Goal: Information Seeking & Learning: Learn about a topic

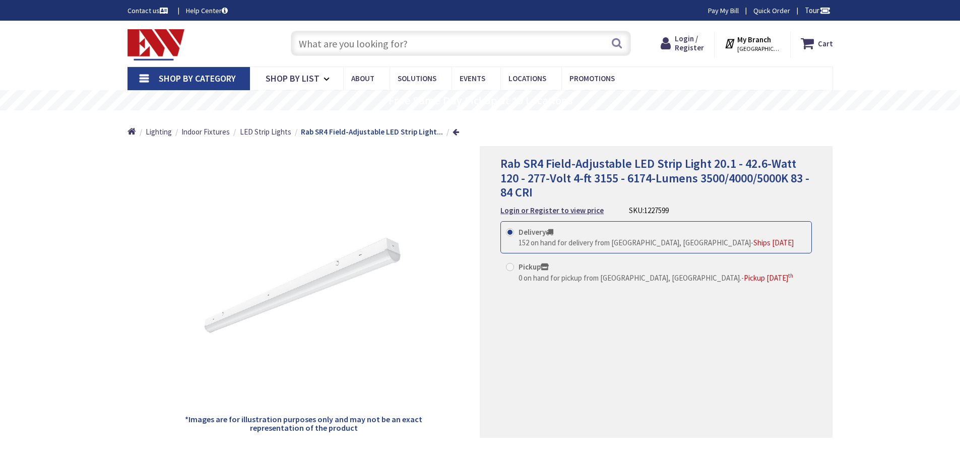
click at [405, 41] on input "text" at bounding box center [461, 43] width 340 height 25
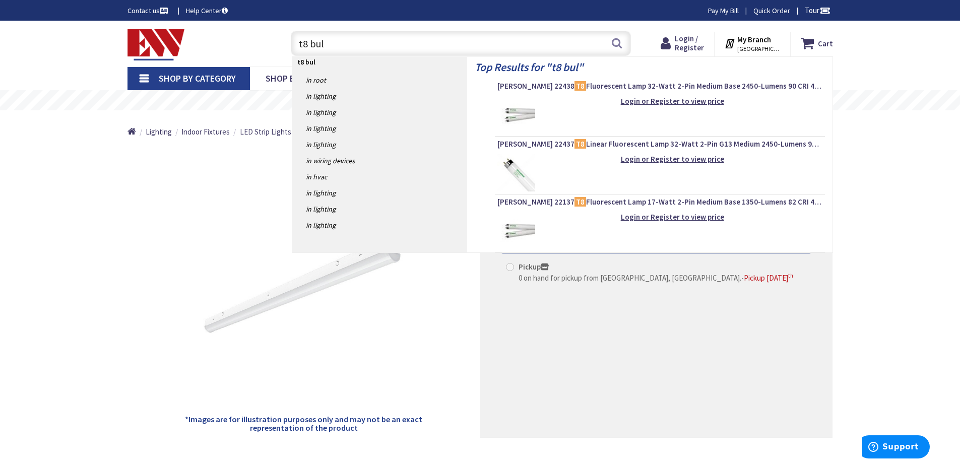
type input "t8 bulb"
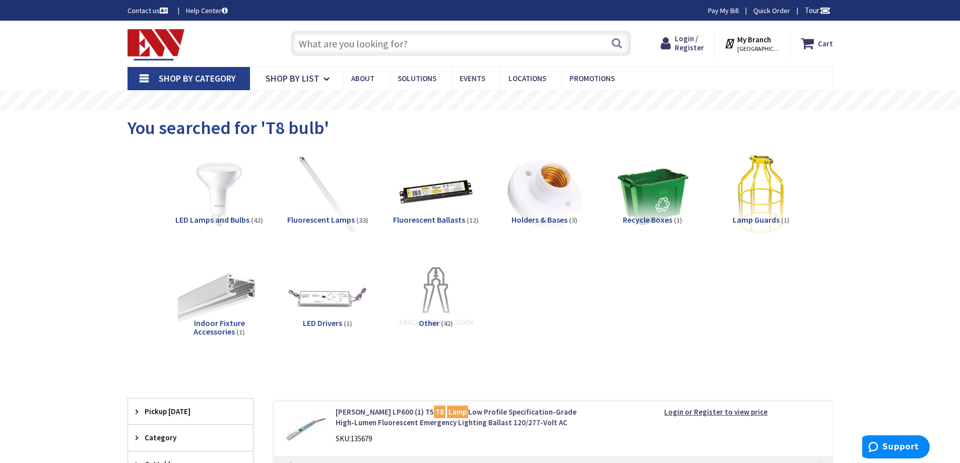
click at [227, 221] on span "LED Lamps and Bulbs" at bounding box center [212, 220] width 74 height 10
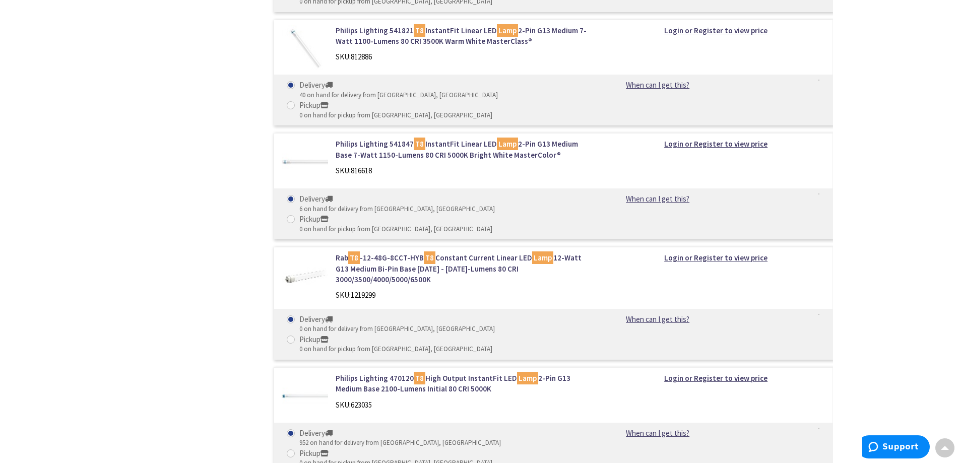
scroll to position [1035, 0]
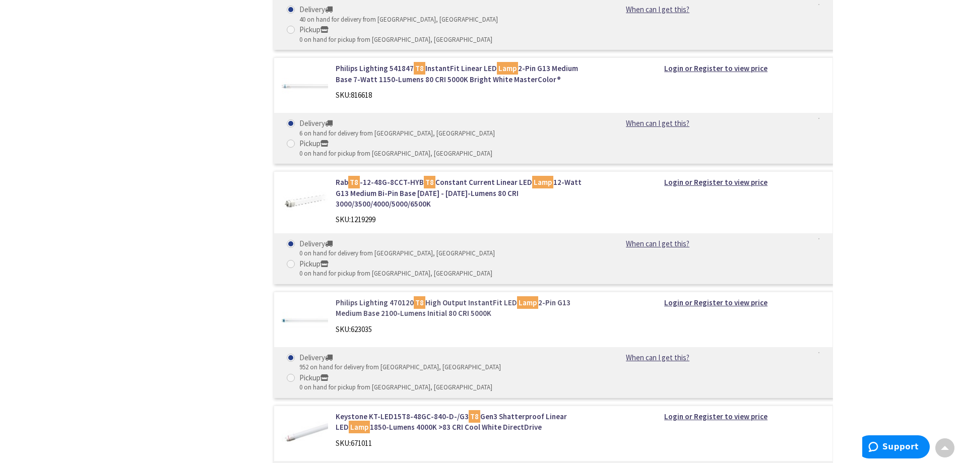
click at [357, 297] on link "Philips Lighting 470120 T8 High Output InstantFit LED Lamp 2-Pin G13 Medium Bas…" at bounding box center [464, 308] width 256 height 22
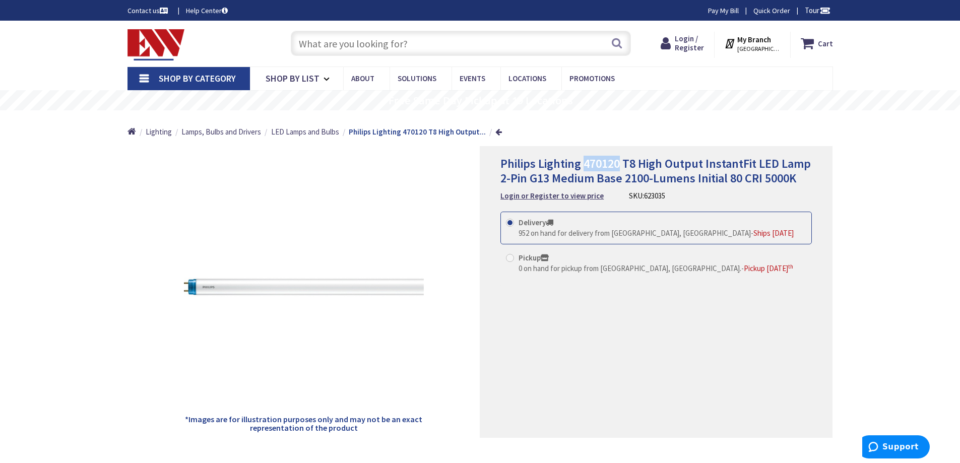
click at [592, 164] on span "Philips Lighting 470120 T8 High Output InstantFit LED Lamp 2-Pin G13 Medium Bas…" at bounding box center [655, 171] width 310 height 30
click at [639, 164] on span "Philips Lighting 470120 T8 High Output InstantFit LED Lamp 2-Pin G13 Medium Bas…" at bounding box center [655, 171] width 310 height 30
click at [633, 164] on span "Philips Lighting 470120 T8 High Output InstantFit LED Lamp 2-Pin G13 Medium Bas…" at bounding box center [655, 171] width 310 height 30
drag, startPoint x: 636, startPoint y: 164, endPoint x: 584, endPoint y: 158, distance: 51.7
click at [584, 158] on span "Philips Lighting 470120 T8 High Output InstantFit LED Lamp 2-Pin G13 Medium Bas…" at bounding box center [655, 171] width 310 height 30
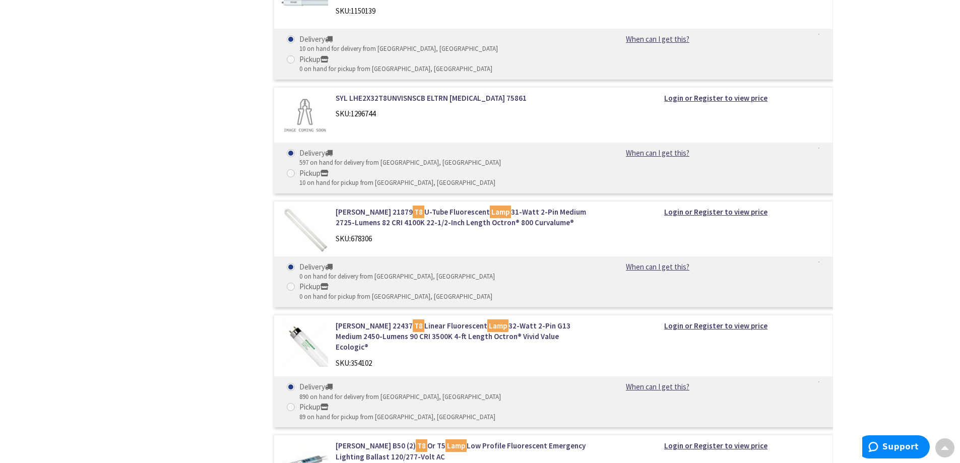
scroll to position [1499, 0]
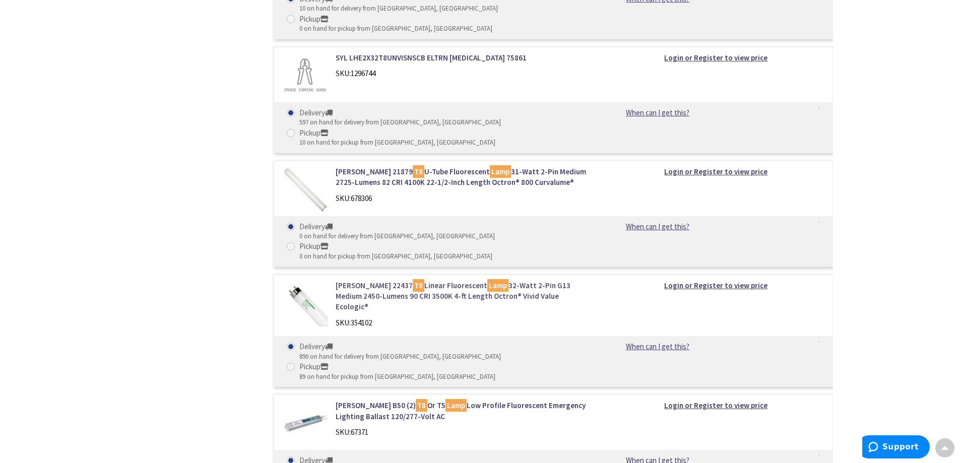
click at [399, 280] on link "Osram Sylvania 22437 T8 Linear Fluorescent Lamp 32-Watt 2-Pin G13 Medium 2450-L…" at bounding box center [464, 296] width 256 height 32
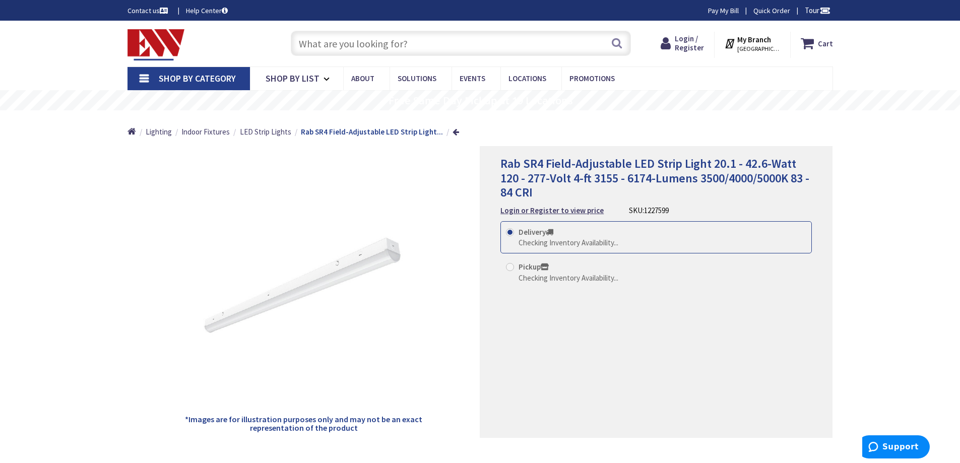
click at [376, 45] on input "text" at bounding box center [461, 43] width 340 height 25
click at [376, 44] on input "text" at bounding box center [461, 43] width 340 height 25
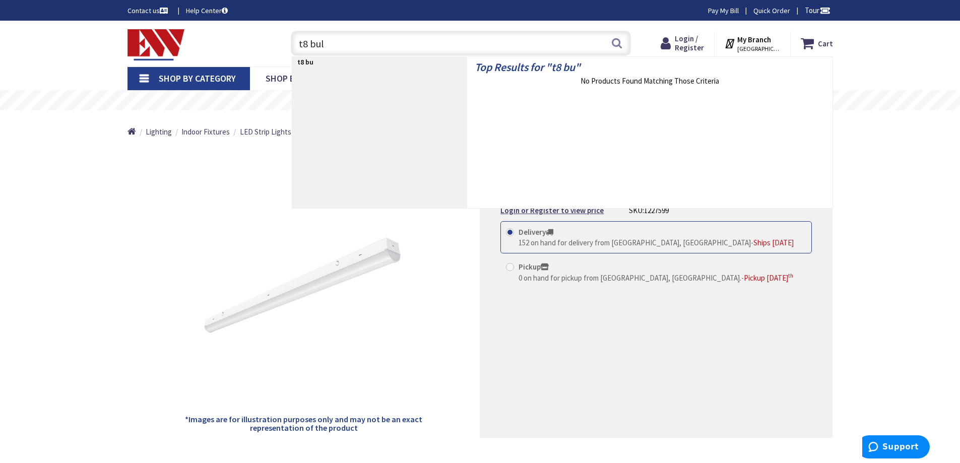
type input "t8 bulb"
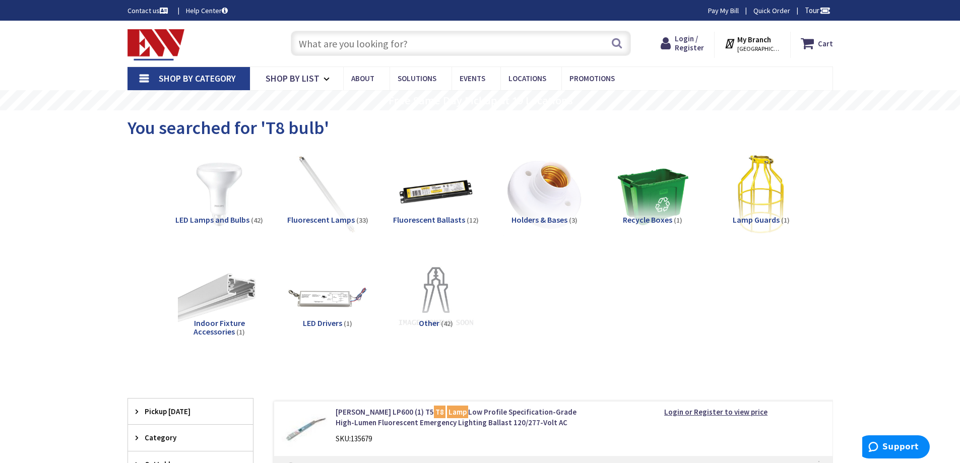
click at [236, 219] on span "LED Lamps and Bulbs" at bounding box center [212, 220] width 74 height 10
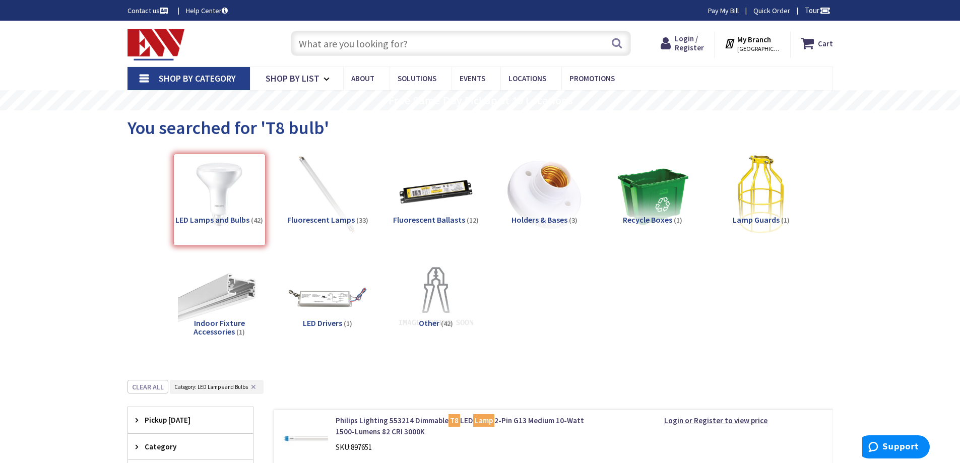
click at [200, 77] on span "Shop By Category" at bounding box center [197, 79] width 77 height 12
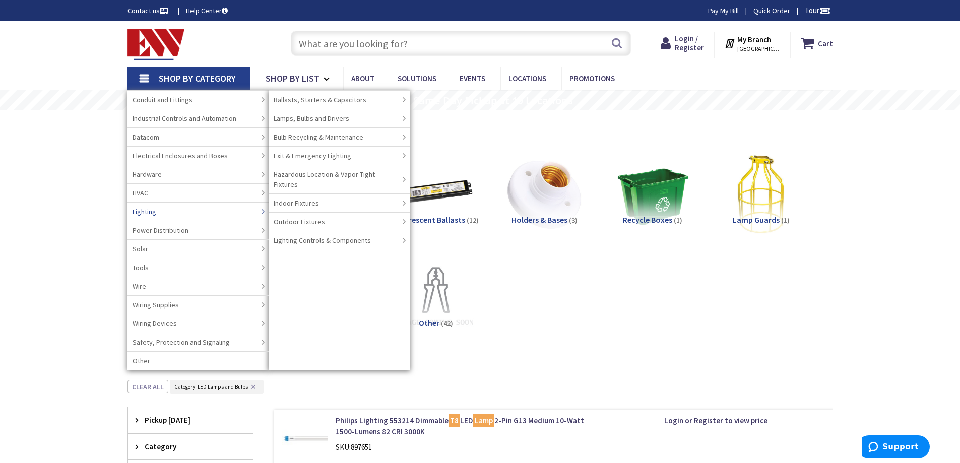
click at [204, 209] on link "Lighting" at bounding box center [197, 211] width 141 height 19
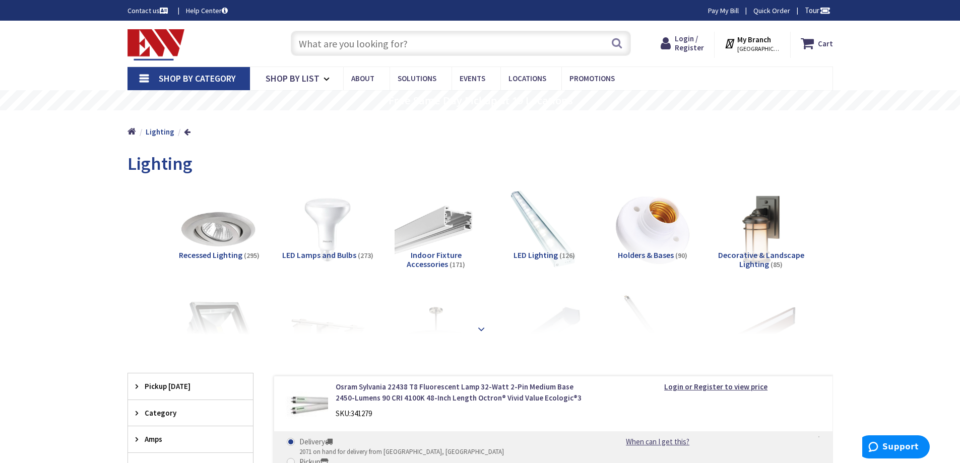
click at [479, 327] on strong at bounding box center [481, 328] width 12 height 11
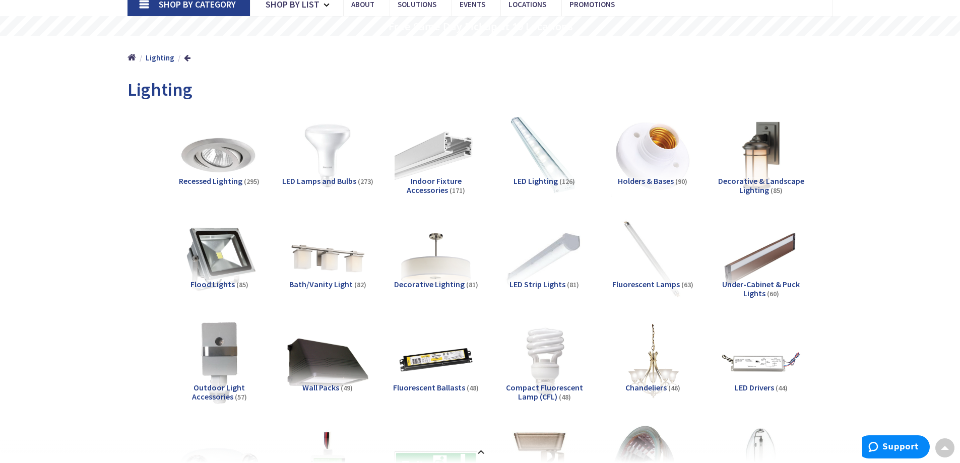
scroll to position [50, 0]
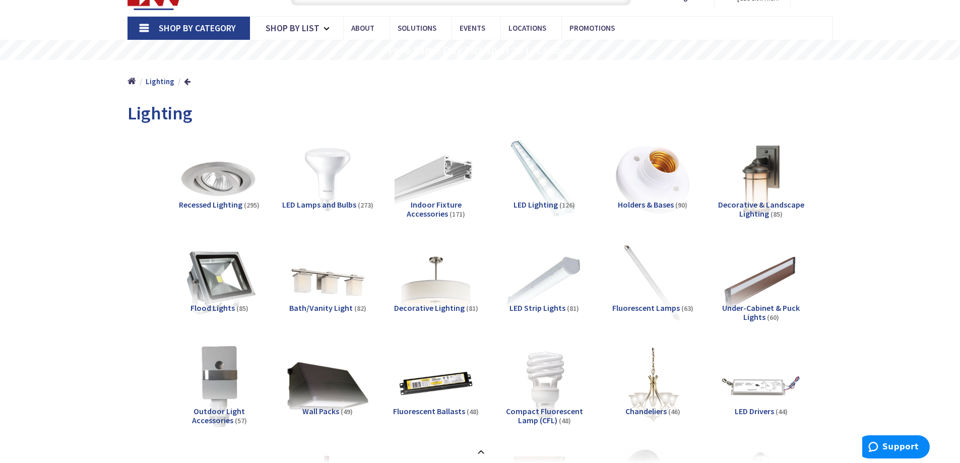
click at [231, 206] on span "Recessed Lighting" at bounding box center [210, 205] width 63 height 10
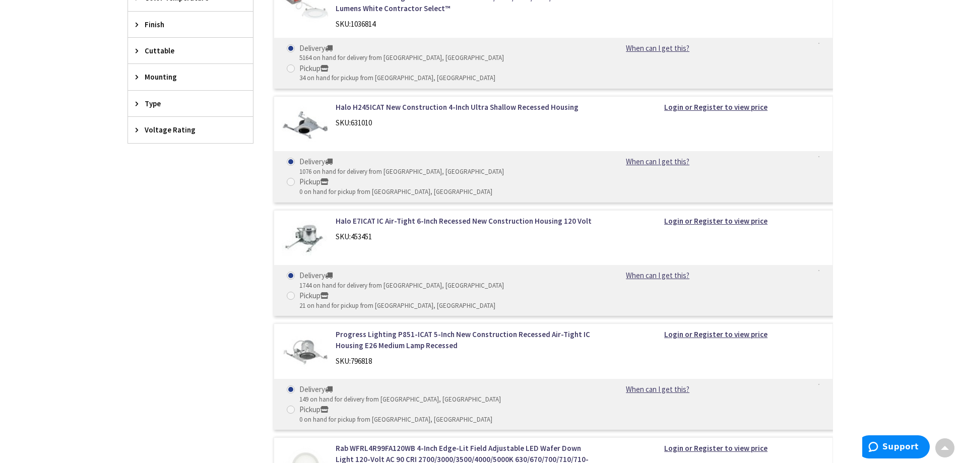
scroll to position [1189, 0]
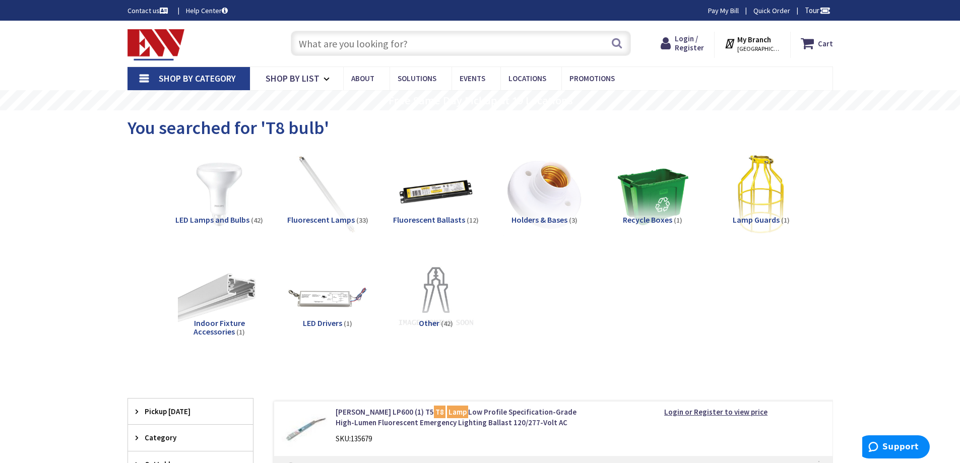
click at [411, 48] on input "text" at bounding box center [461, 43] width 340 height 25
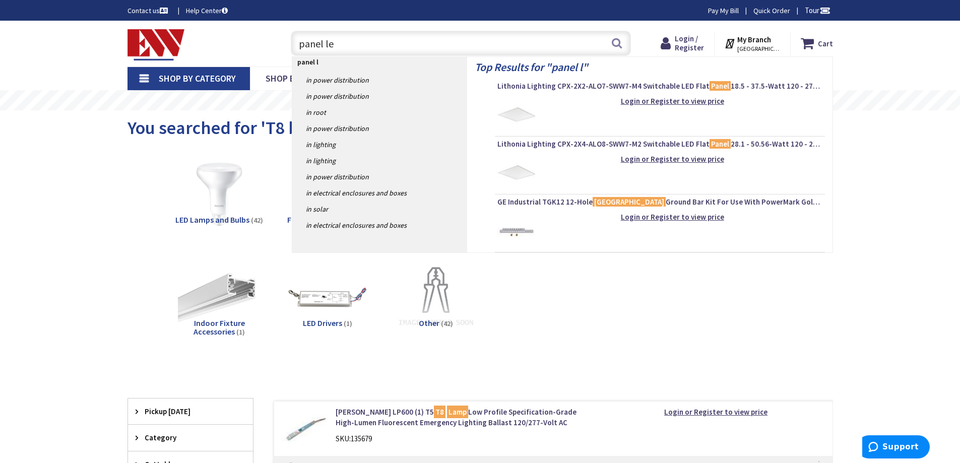
type input "panel led"
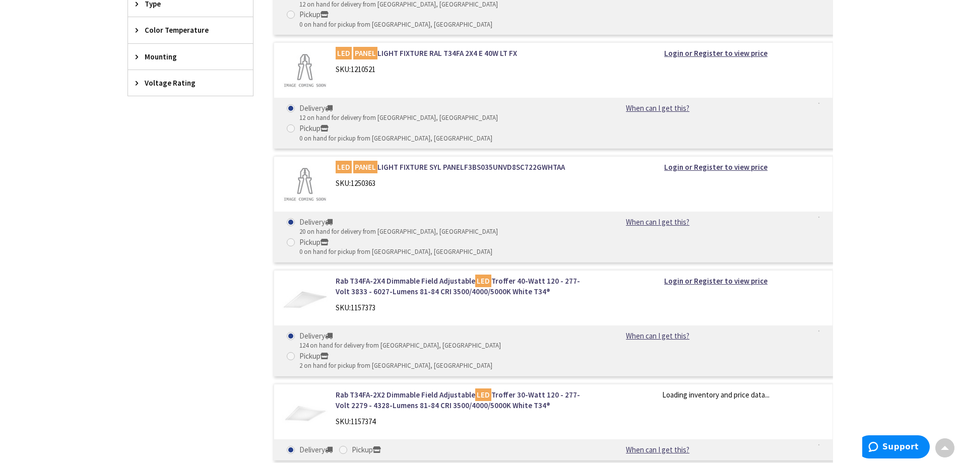
scroll to position [559, 0]
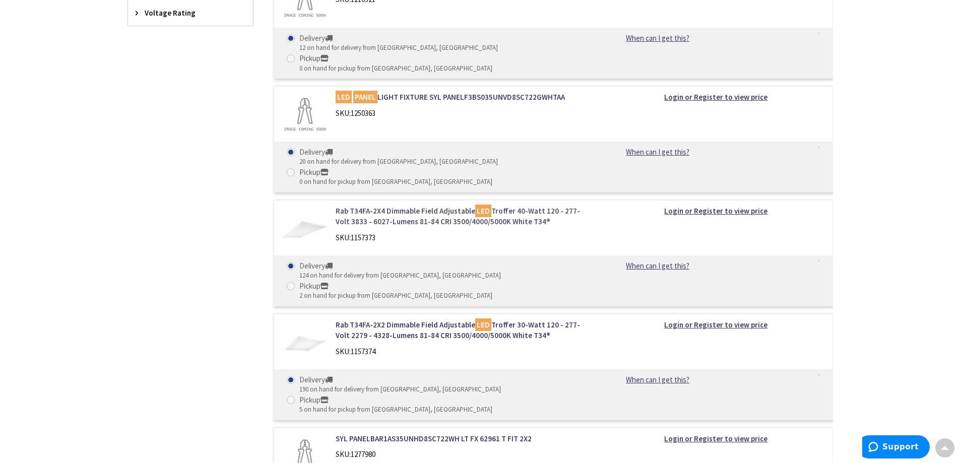
click at [402, 206] on link "Rab T34FA-2X4 Dimmable Field Adjustable LED Troffer 40-Watt 120 - 277-Volt 3833…" at bounding box center [464, 217] width 256 height 22
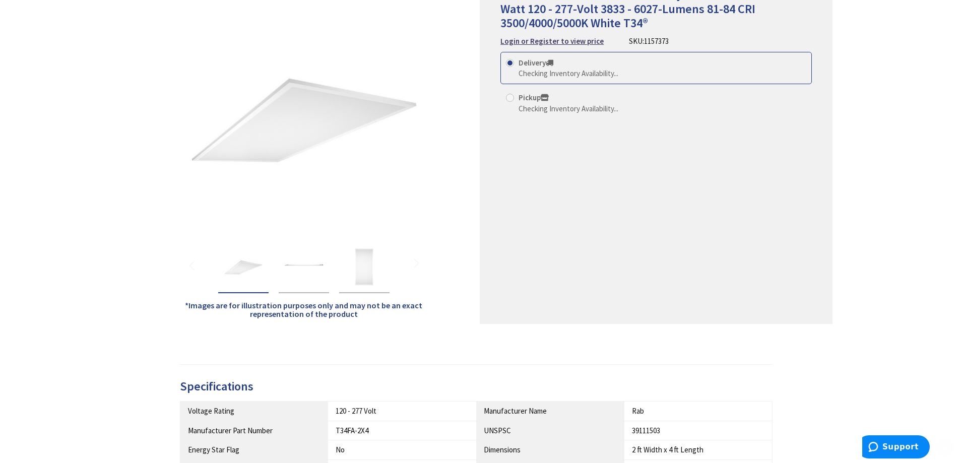
scroll to position [202, 0]
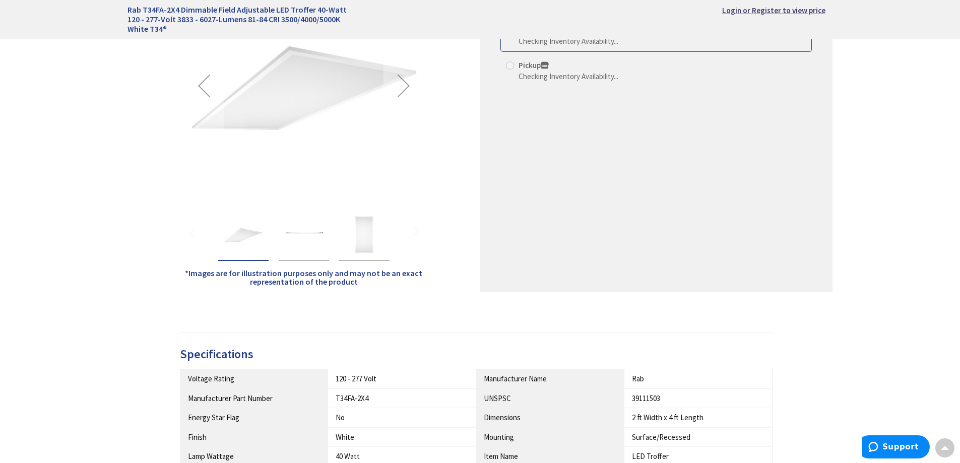
click at [360, 238] on img "Rab T34FA-2X4 Dimmable Field Adjustable LED Troffer 40-Watt 120 - 277-Volt 3833…" at bounding box center [364, 235] width 40 height 40
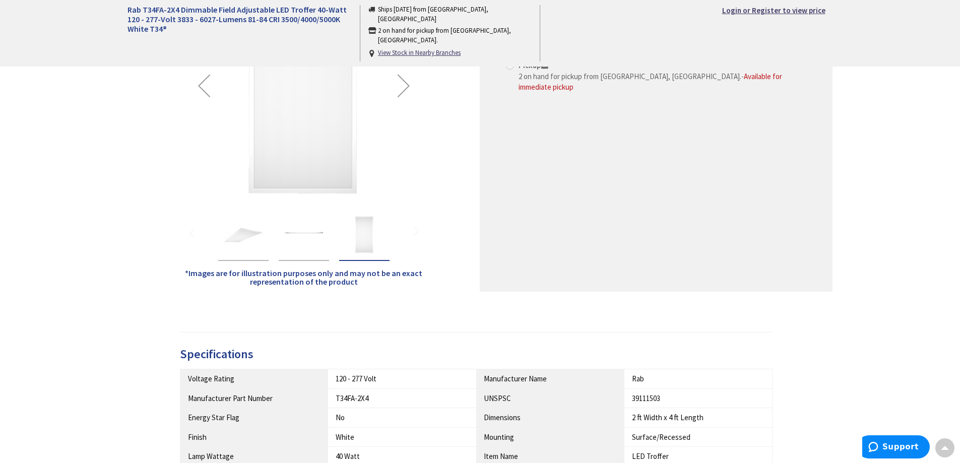
click at [307, 235] on img "Rab T34FA-2X4 Dimmable Field Adjustable LED Troffer 40-Watt 120 - 277-Volt 3833…" at bounding box center [304, 235] width 40 height 40
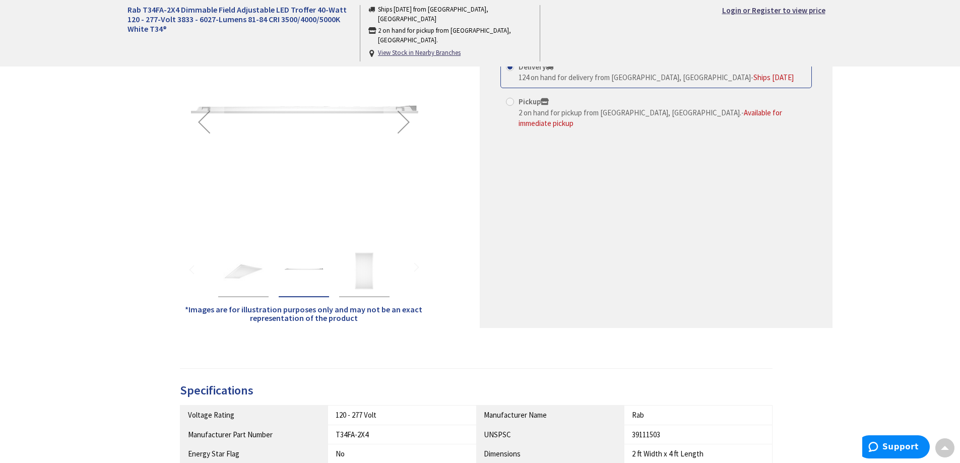
scroll to position [151, 0]
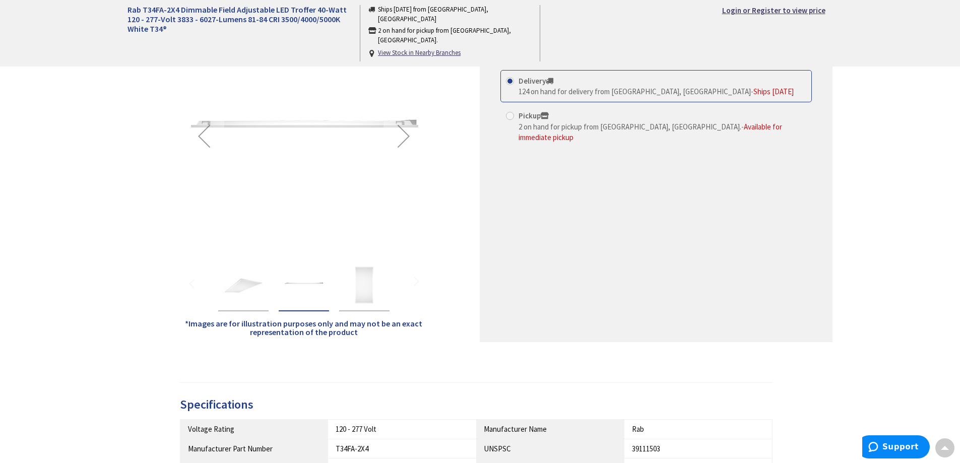
click at [234, 283] on img "Rab T34FA-2X4 Dimmable Field Adjustable LED Troffer 40-Watt 120 - 277-Volt 3833…" at bounding box center [243, 285] width 40 height 40
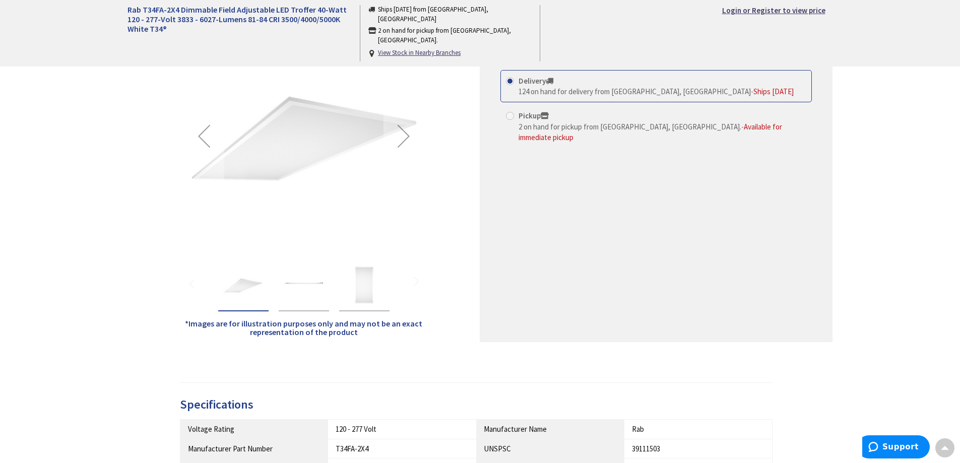
click at [366, 282] on img "Rab T34FA-2X4 Dimmable Field Adjustable LED Troffer 40-Watt 120 - 277-Volt 3833…" at bounding box center [364, 285] width 40 height 40
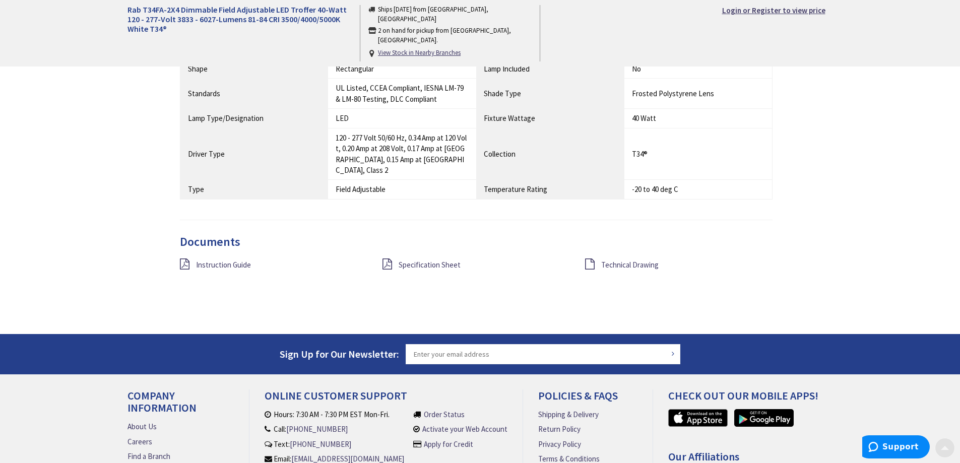
scroll to position [806, 0]
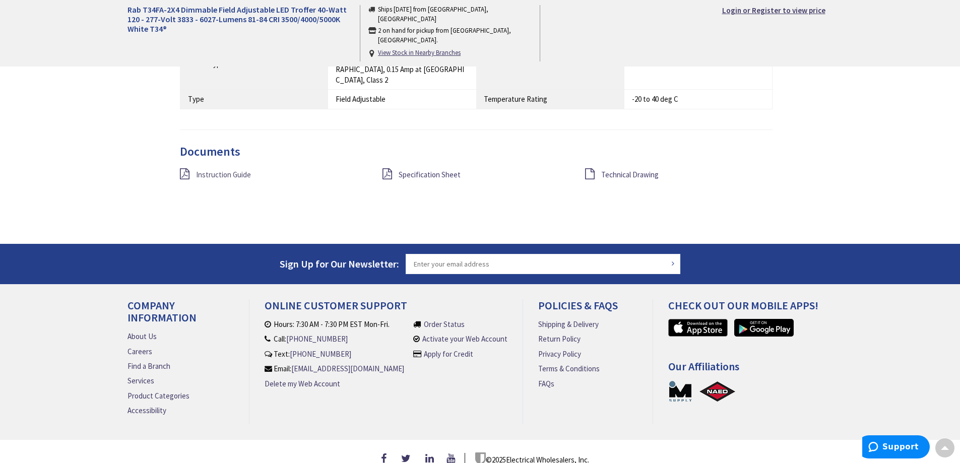
click at [215, 176] on span "Instruction Guide" at bounding box center [223, 175] width 55 height 10
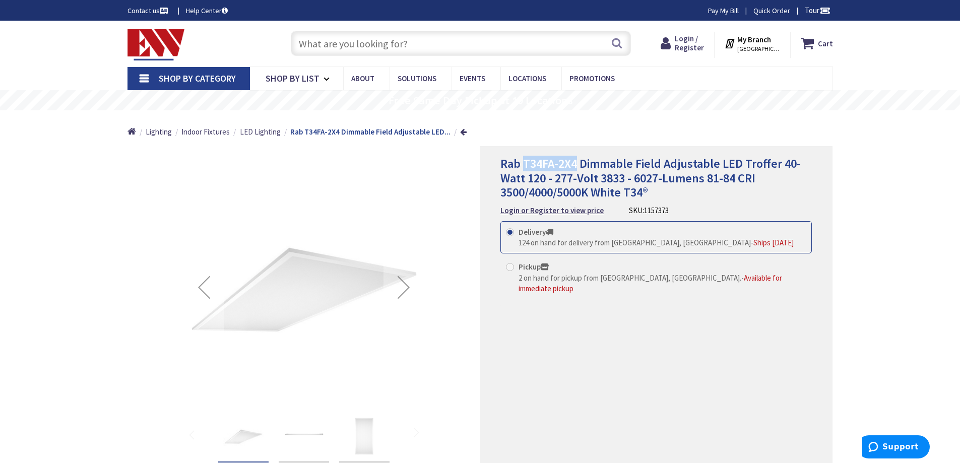
drag, startPoint x: 577, startPoint y: 164, endPoint x: 523, endPoint y: 163, distance: 53.9
click at [523, 163] on span "Rab T34FA-2X4 Dimmable Field Adjustable LED Troffer 40-Watt 120 - 277-Volt 3833…" at bounding box center [650, 178] width 300 height 45
